Goal: Information Seeking & Learning: Learn about a topic

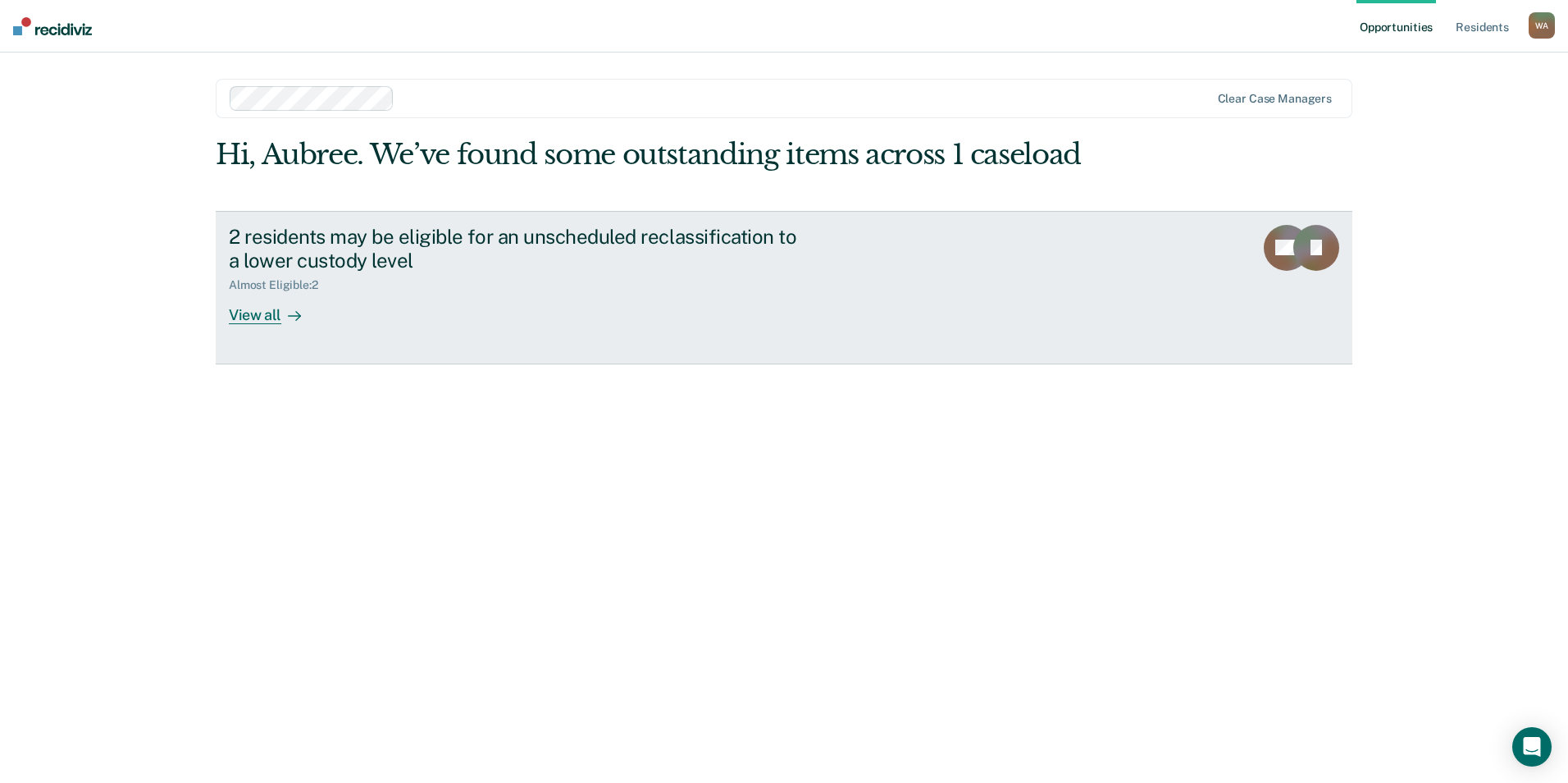
click at [274, 320] on div "View all" at bounding box center [274, 308] width 92 height 32
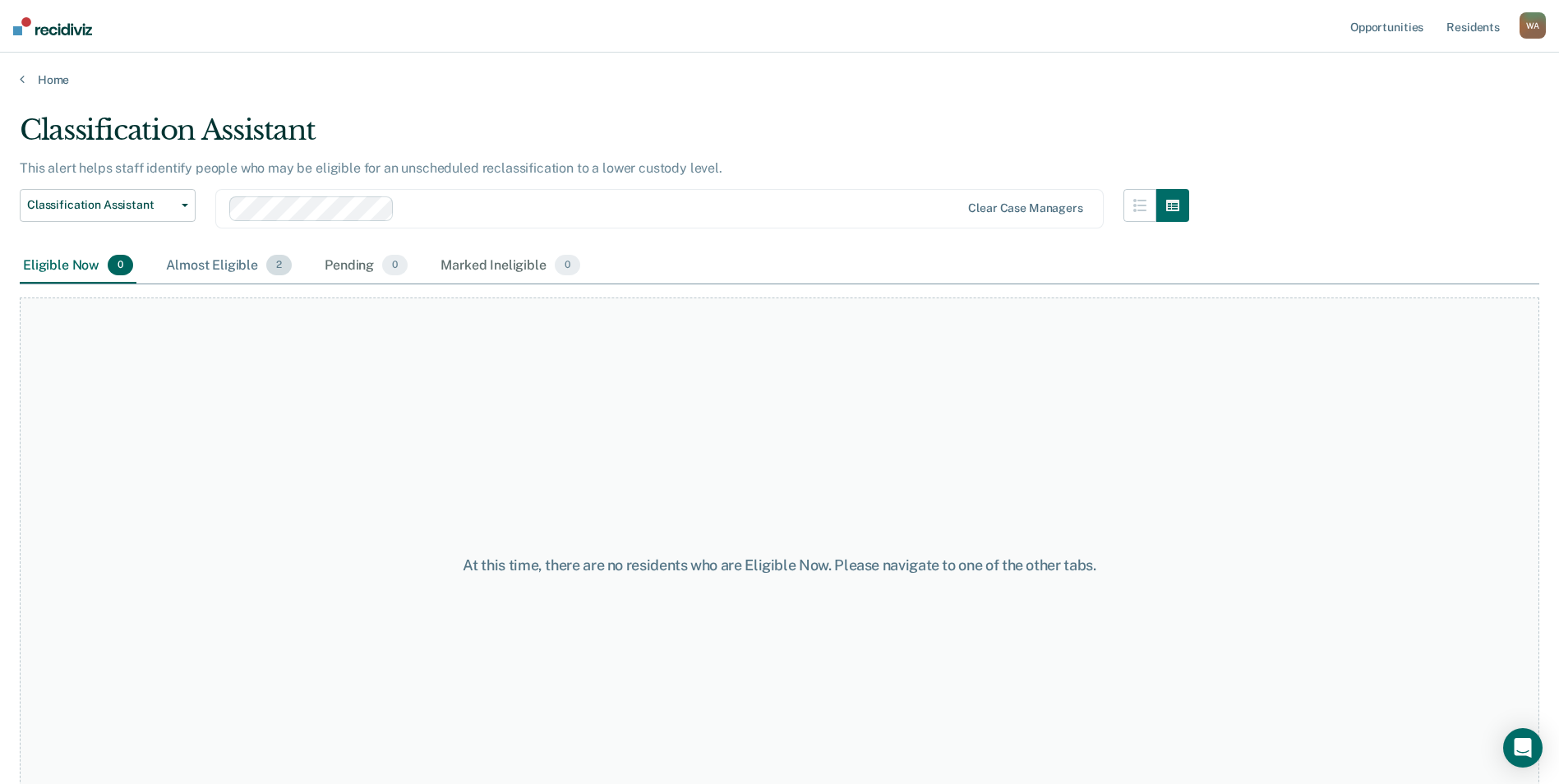
click at [209, 264] on div "Almost Eligible 2" at bounding box center [228, 266] width 132 height 36
